Goal: Task Accomplishment & Management: Manage account settings

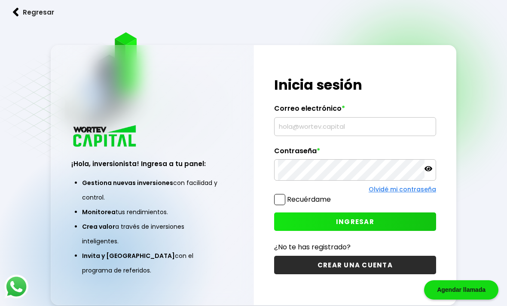
click at [330, 136] on input "text" at bounding box center [355, 127] width 154 height 18
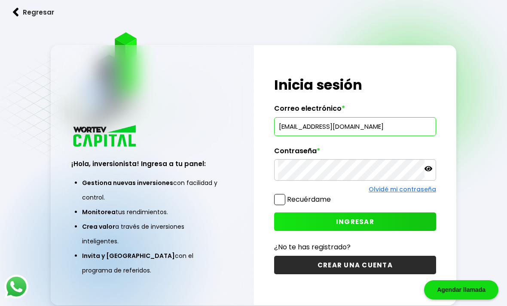
type input "[EMAIL_ADDRESS][DOMAIN_NAME]"
click at [287, 205] on label "Recuérdame" at bounding box center [309, 200] width 44 height 10
click at [333, 195] on input "Recuérdame" at bounding box center [333, 195] width 0 height 0
click at [330, 231] on button "INGRESAR" at bounding box center [355, 222] width 162 height 18
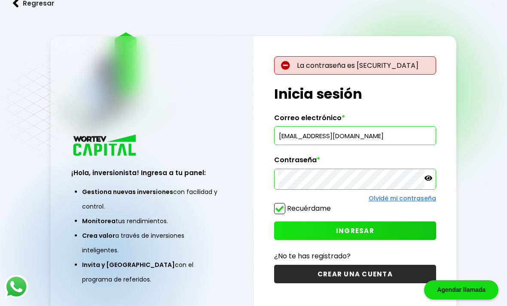
click at [427, 181] on icon at bounding box center [429, 178] width 8 height 5
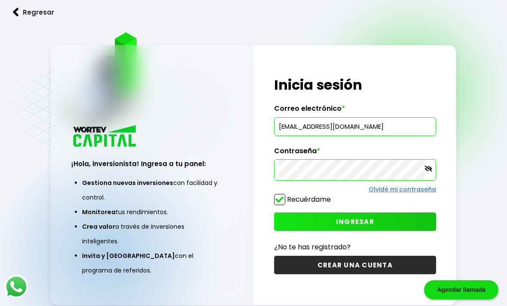
click at [398, 231] on button "INGRESAR" at bounding box center [355, 222] width 162 height 18
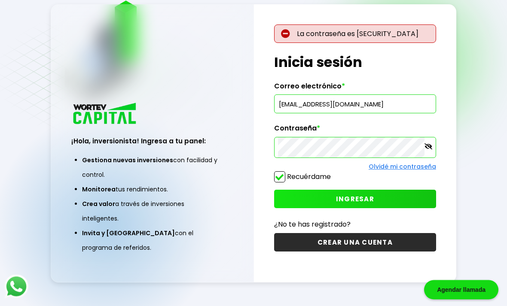
scroll to position [27, 0]
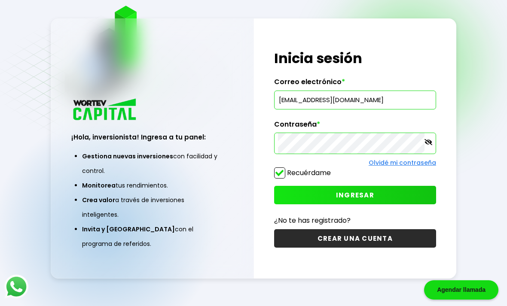
click at [425, 167] on link "Olvidé mi contraseña" at bounding box center [402, 163] width 67 height 9
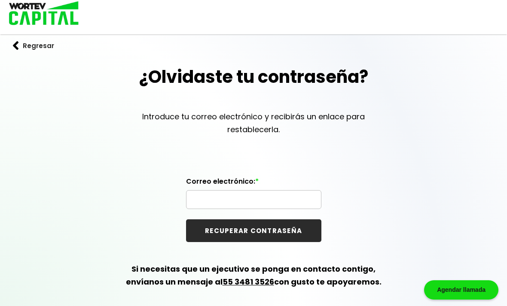
click at [289, 206] on input "text" at bounding box center [254, 200] width 128 height 18
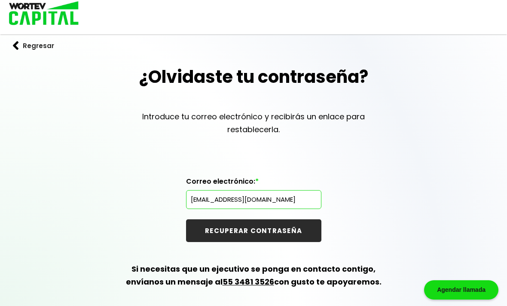
type input "[EMAIL_ADDRESS][DOMAIN_NAME]"
click at [286, 232] on button "RECUPERAR CONTRASEÑA" at bounding box center [253, 231] width 135 height 23
